Goal: Task Accomplishment & Management: Use online tool/utility

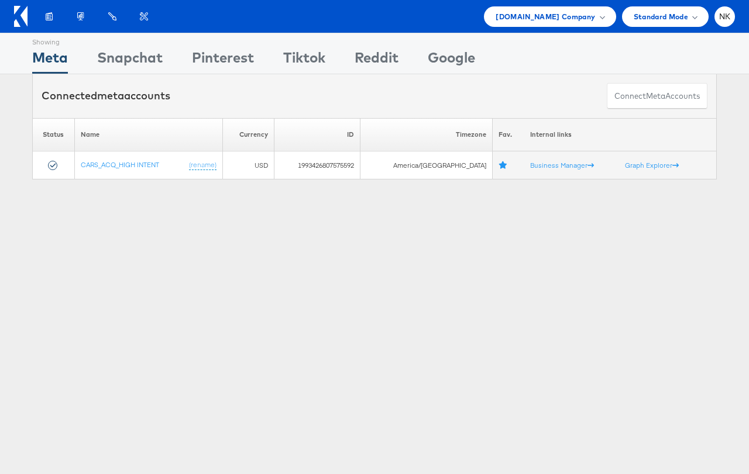
click at [346, 101] on div "Connected meta accounts Connect meta Accounts" at bounding box center [374, 96] width 684 height 44
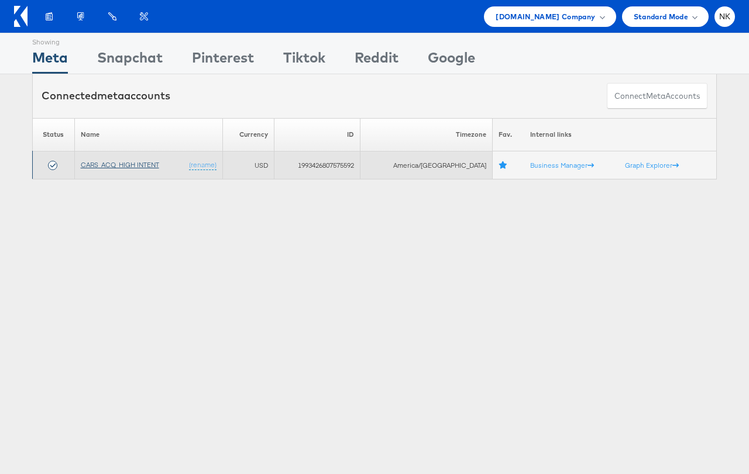
click at [129, 163] on link "CARS_ACQ_HIGH INTENT" at bounding box center [120, 164] width 78 height 9
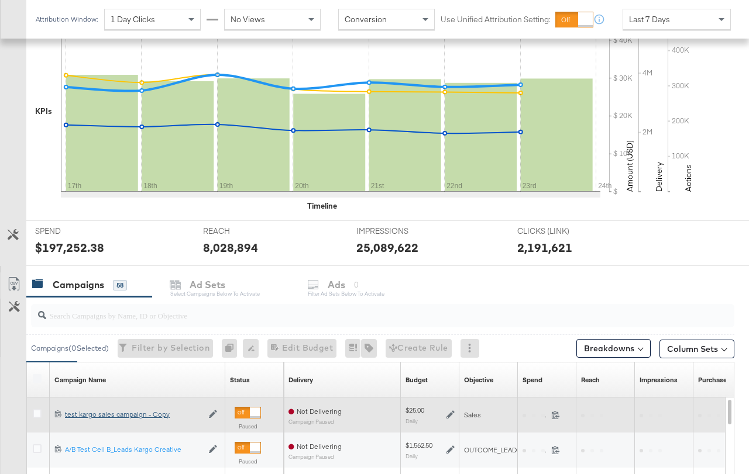
scroll to position [363, 0]
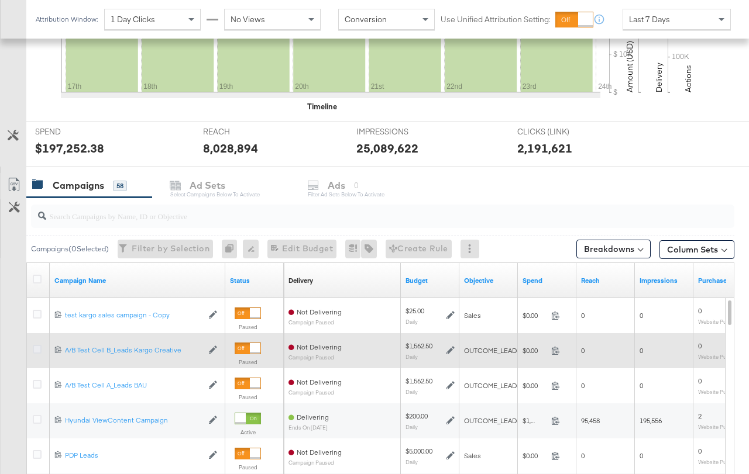
click at [40, 347] on icon at bounding box center [37, 349] width 9 height 9
click at [0, 0] on input "checkbox" at bounding box center [0, 0] width 0 height 0
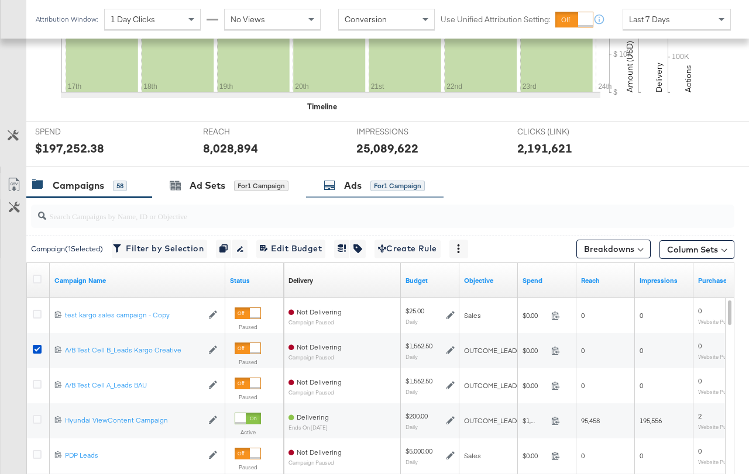
click at [321, 183] on div "Ads for 1 Campaign" at bounding box center [374, 185] width 137 height 25
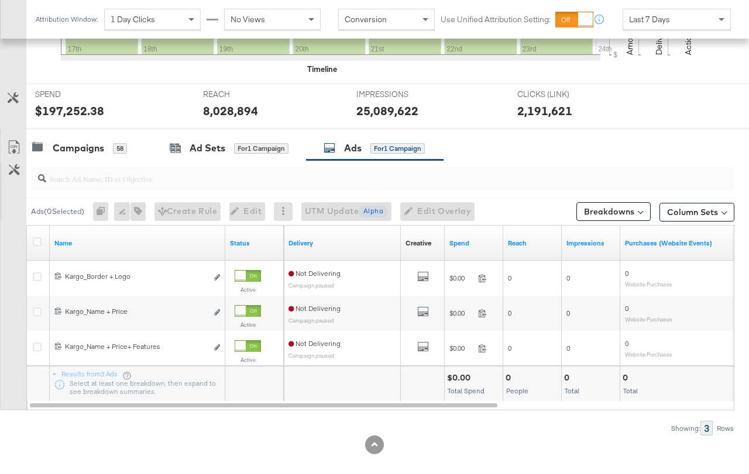
scroll to position [413, 0]
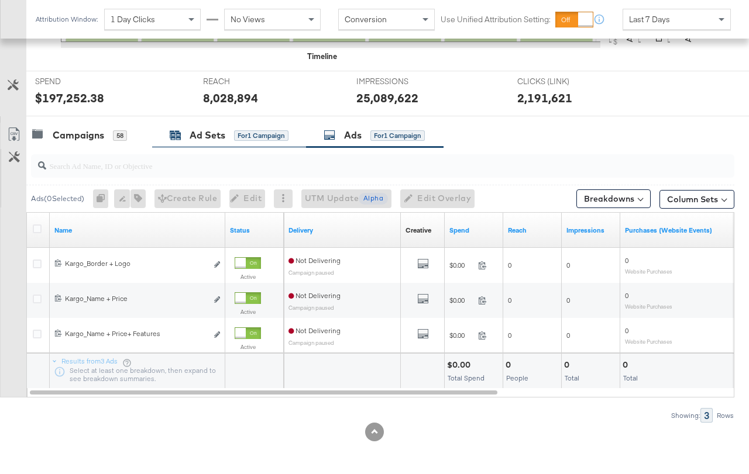
click at [225, 142] on div "Ad Sets for 1 Campaign" at bounding box center [229, 135] width 119 height 13
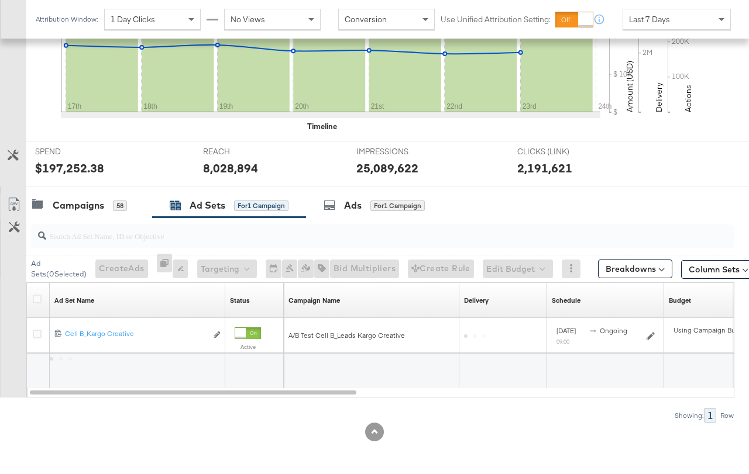
scroll to position [343, 0]
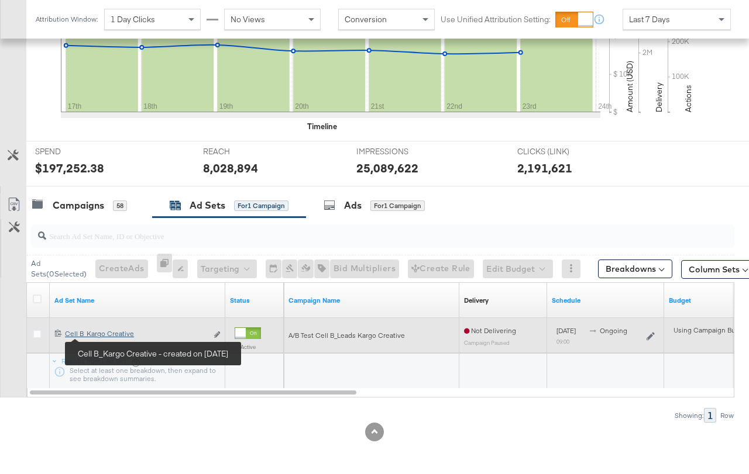
click at [101, 336] on div "Cell B_Kargo Creative Cell B_Kargo Creative" at bounding box center [136, 333] width 142 height 9
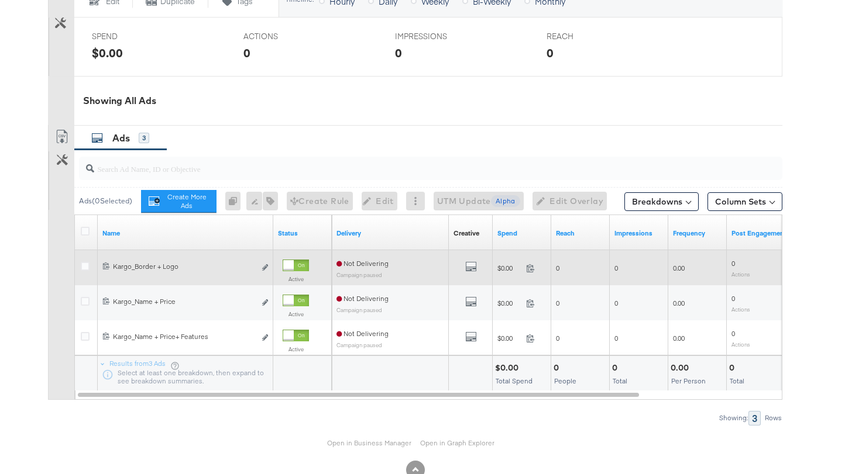
scroll to position [524, 0]
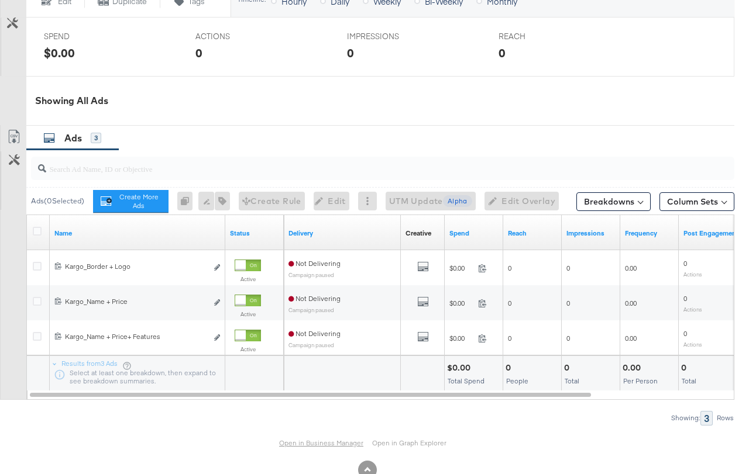
click at [307, 446] on link "Open in Business Manager" at bounding box center [321, 443] width 84 height 9
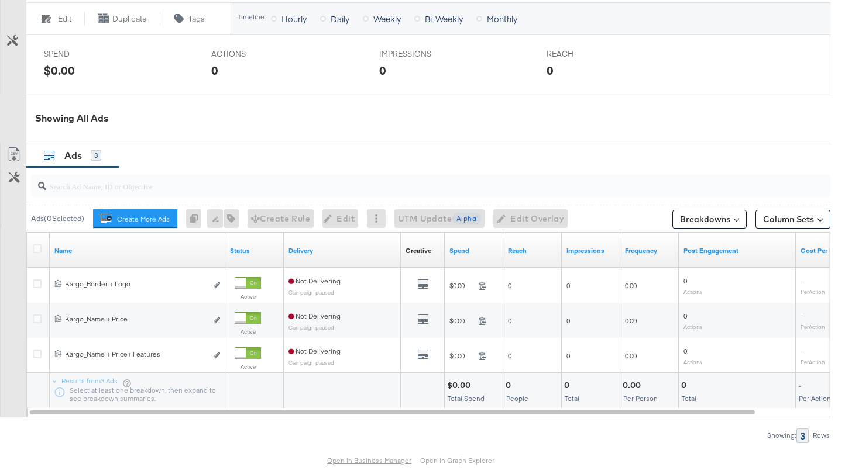
scroll to position [517, 0]
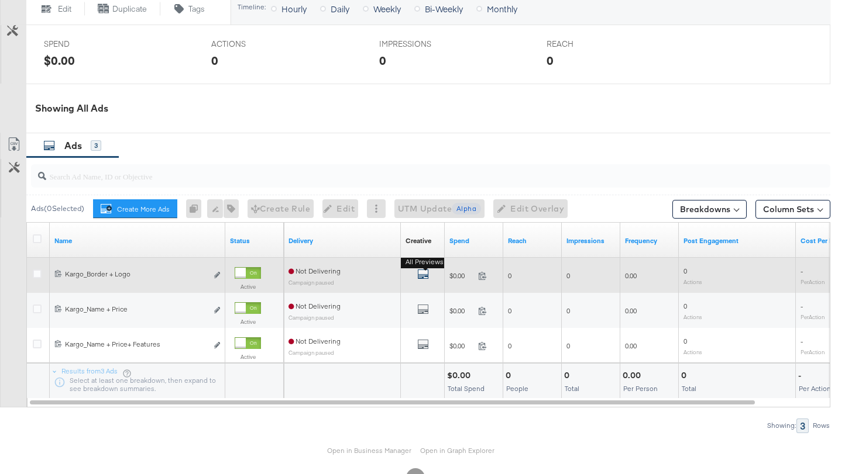
click at [424, 273] on icon "default" at bounding box center [423, 275] width 12 height 12
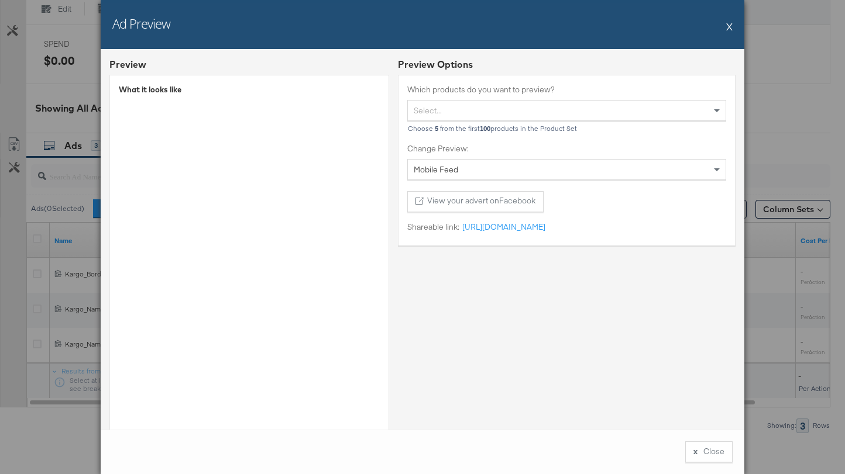
click at [729, 30] on button "X" at bounding box center [729, 26] width 6 height 23
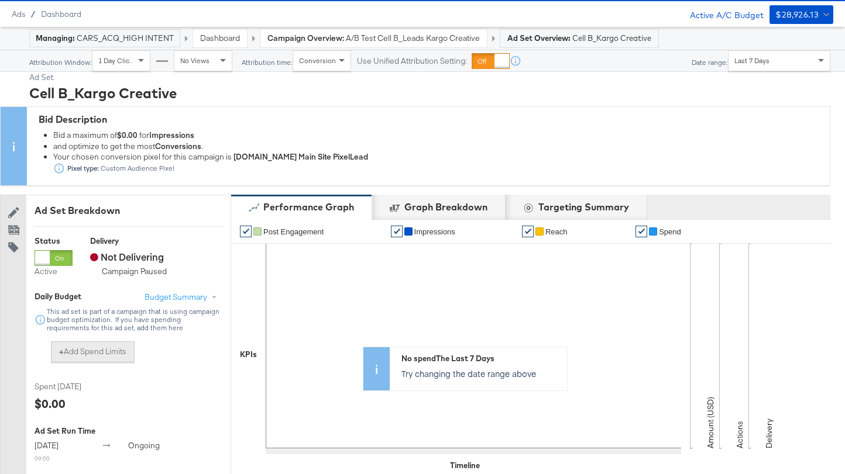
scroll to position [0, 0]
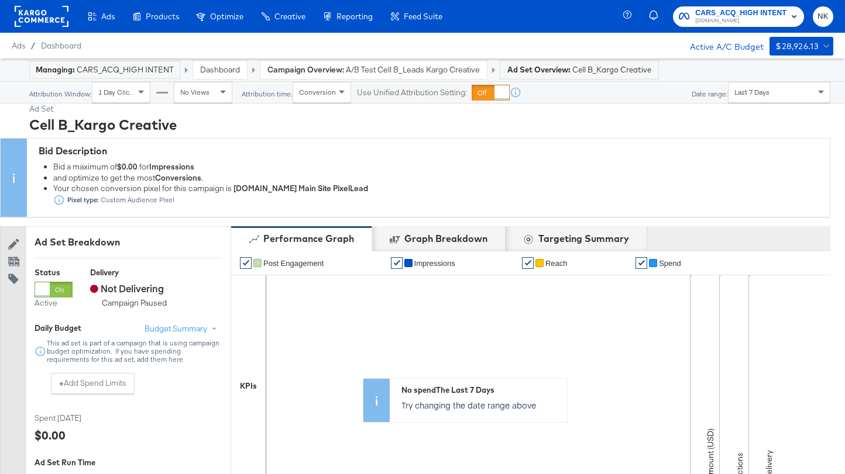
click at [46, 9] on rect at bounding box center [42, 16] width 54 height 21
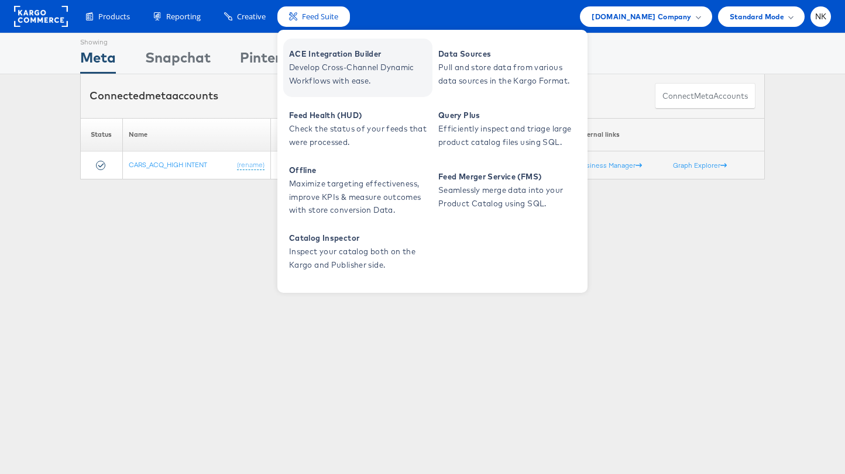
click at [337, 61] on span "Develop Cross-Channel Dynamic Workflows with ease." at bounding box center [359, 74] width 140 height 27
